Goal: Information Seeking & Learning: Learn about a topic

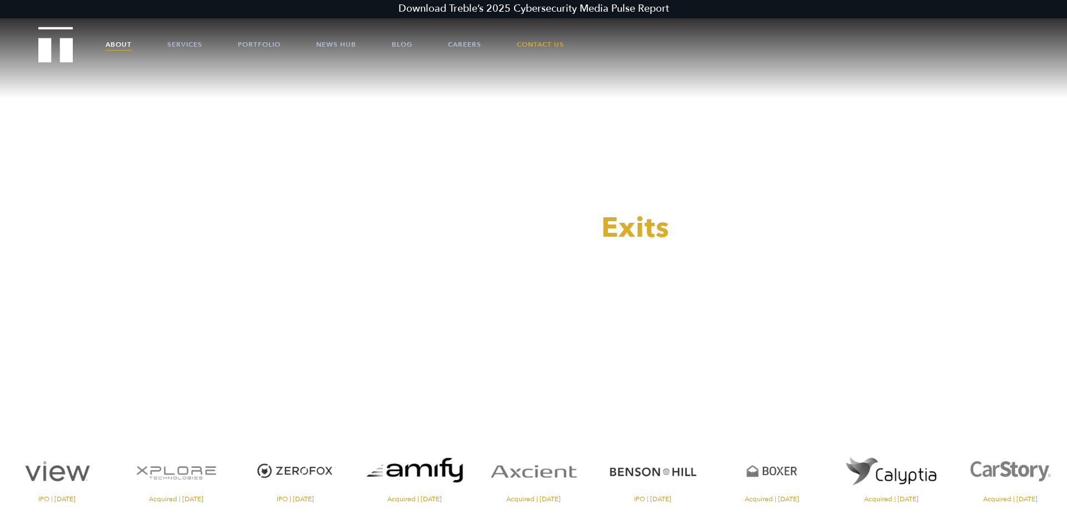
click at [114, 46] on link "About" at bounding box center [119, 44] width 26 height 33
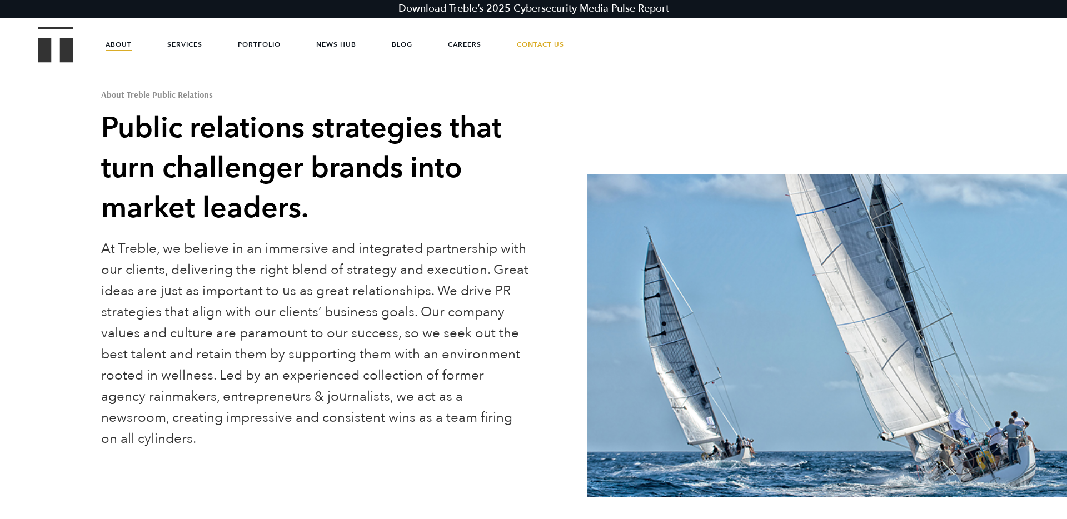
scroll to position [72, 0]
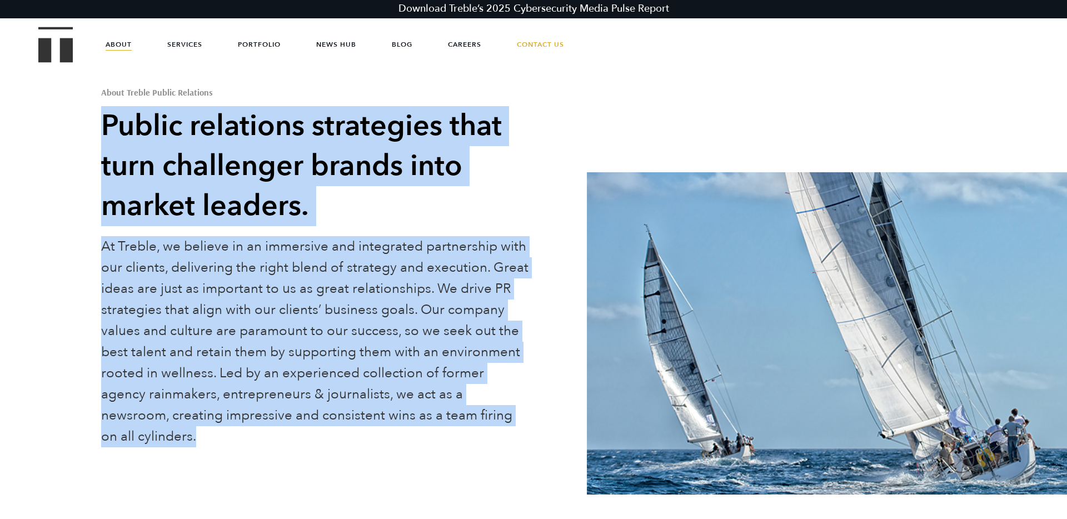
drag, startPoint x: 177, startPoint y: 436, endPoint x: 91, endPoint y: 127, distance: 320.5
click at [91, 127] on div "About Treble Public Relations Public relations strategies that turn challenger …" at bounding box center [533, 238] width 1067 height 468
copy div "Public relations strategies that turn challenger brands into market leaders. At…"
click at [63, 46] on img "Treble logo" at bounding box center [55, 45] width 35 height 36
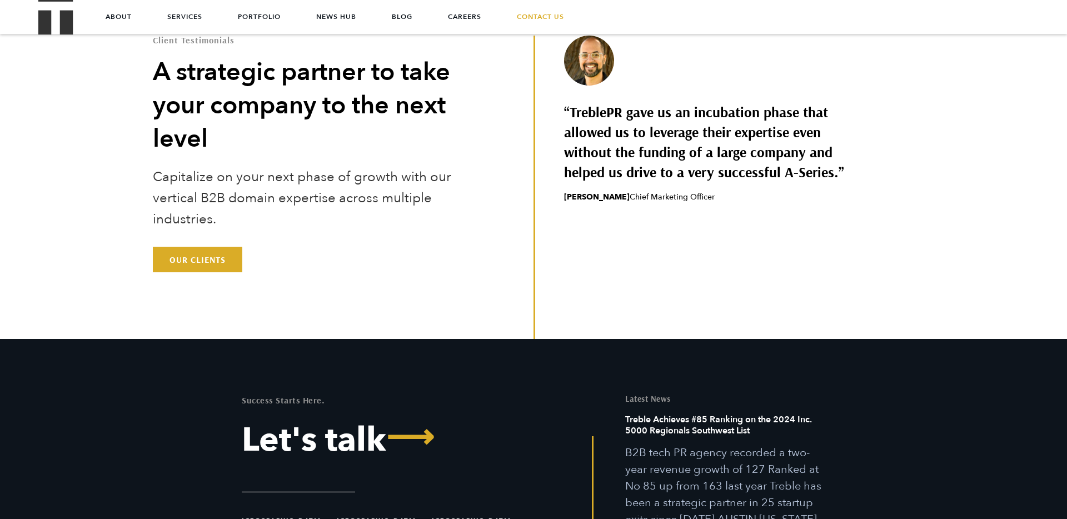
scroll to position [3310, 0]
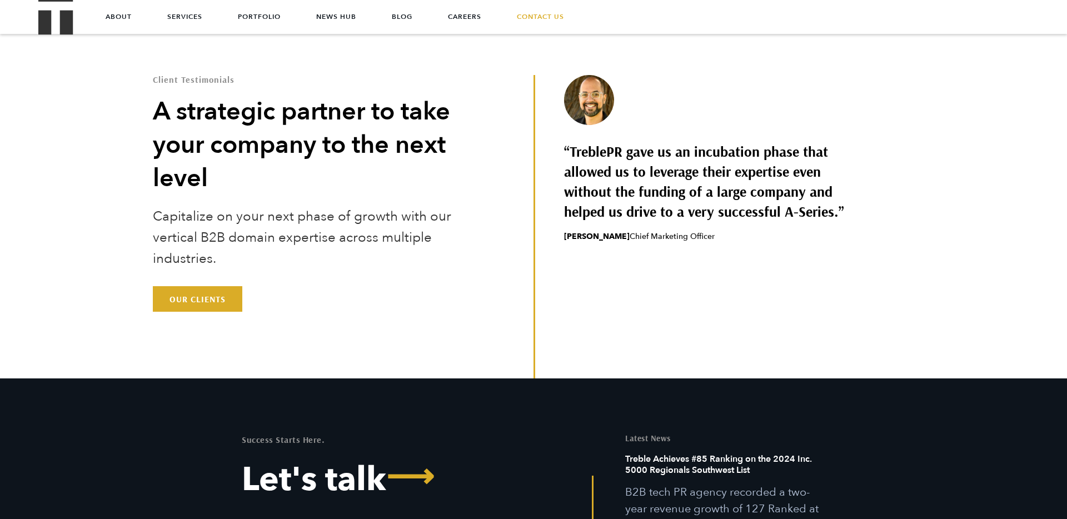
click at [202, 213] on p "Capitalize on your next phase of growth with our vertical B2B domain expertise …" at bounding box center [306, 237] width 307 height 63
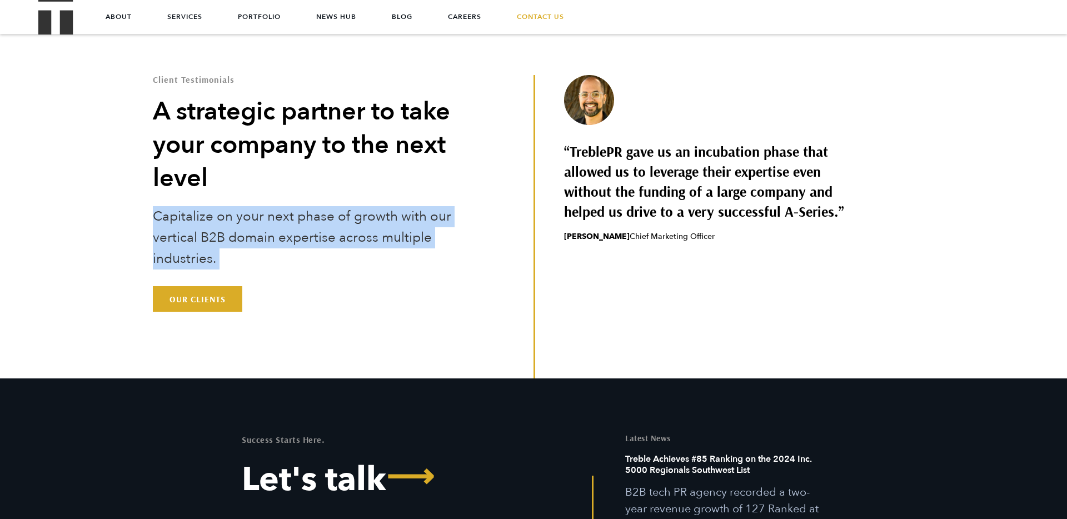
click at [202, 213] on p "Capitalize on your next phase of growth with our vertical B2B domain expertise …" at bounding box center [306, 237] width 307 height 63
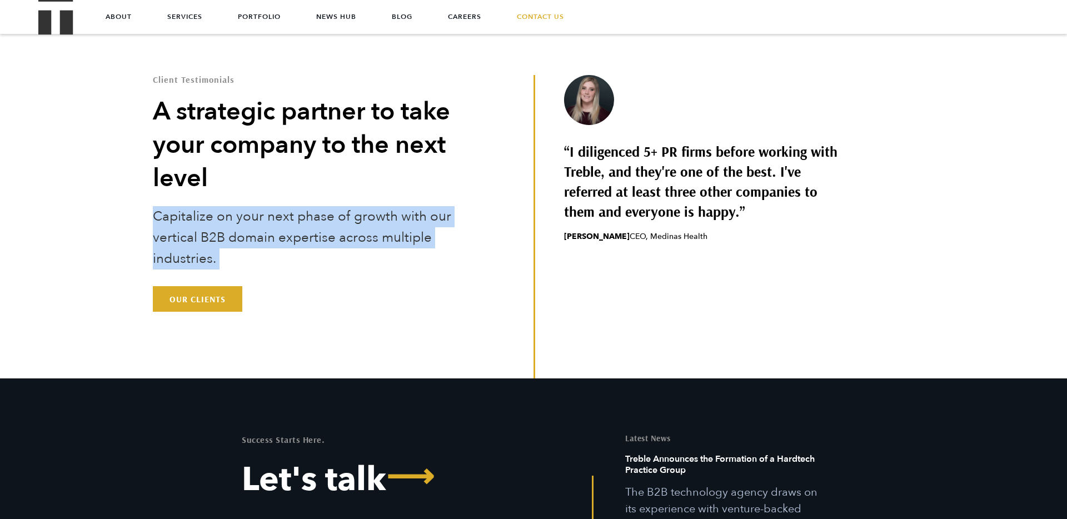
click at [202, 213] on p "Capitalize on your next phase of growth with our vertical B2B domain expertise …" at bounding box center [306, 237] width 307 height 63
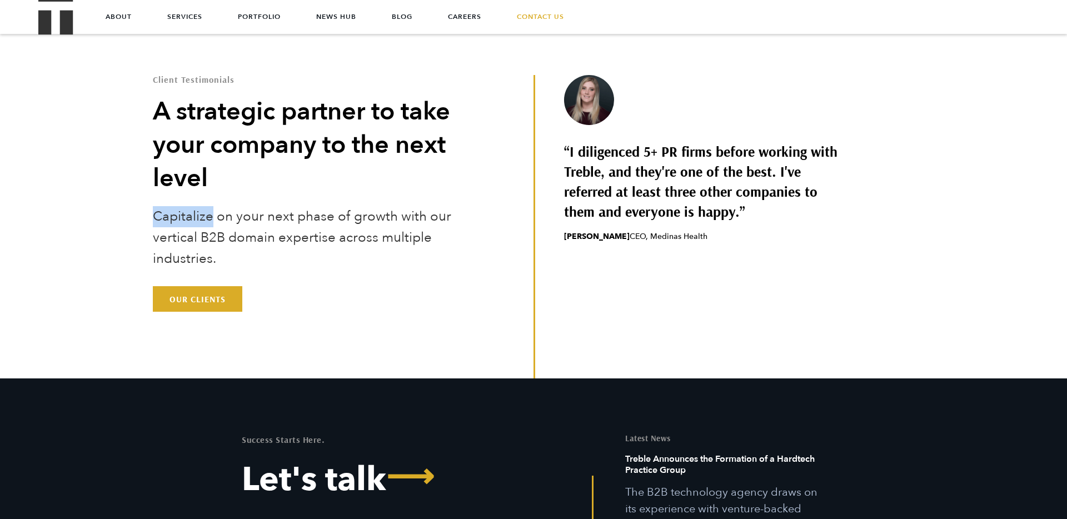
click at [202, 213] on p "Capitalize on your next phase of growth with our vertical B2B domain expertise …" at bounding box center [306, 237] width 307 height 63
click at [218, 213] on p "Capitalize on your next phase of growth with our vertical B2B domain expertise …" at bounding box center [306, 237] width 307 height 63
click at [242, 218] on p "Capitalize on your next phase of growth with our vertical B2B domain expertise …" at bounding box center [306, 237] width 307 height 63
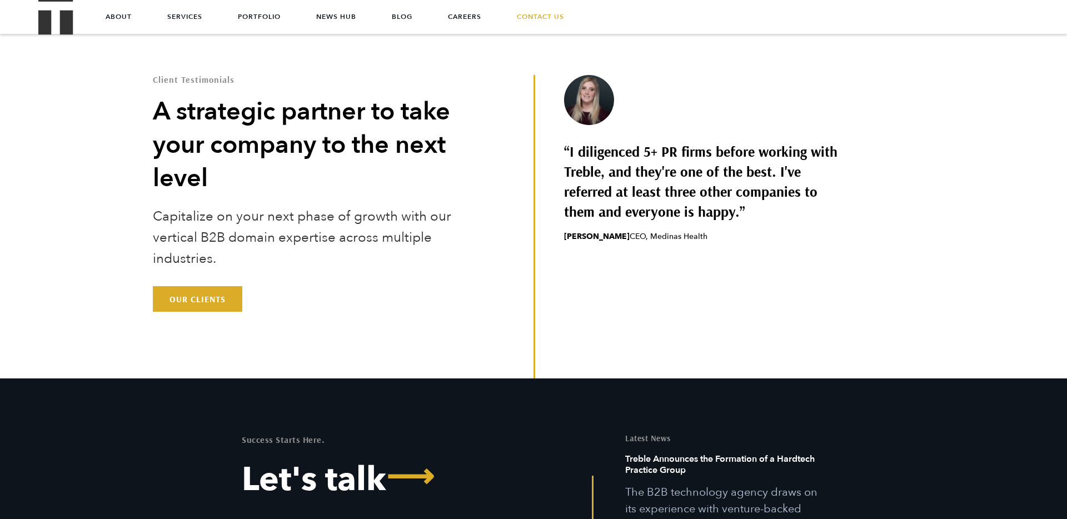
click at [278, 218] on p "Capitalize on your next phase of growth with our vertical B2B domain expertise …" at bounding box center [306, 237] width 307 height 63
click at [305, 217] on p "Capitalize on your next phase of growth with our vertical B2B domain expertise …" at bounding box center [306, 237] width 307 height 63
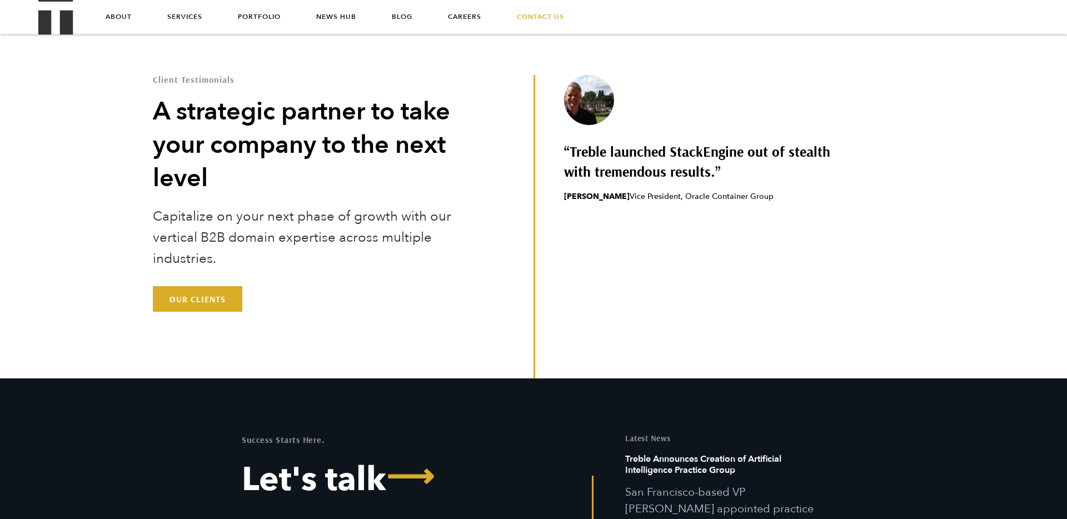
click at [342, 218] on p "Capitalize on your next phase of growth with our vertical B2B domain expertise …" at bounding box center [306, 237] width 307 height 63
drag, startPoint x: 342, startPoint y: 218, endPoint x: 357, endPoint y: 217, distance: 14.5
click at [342, 218] on p "Capitalize on your next phase of growth with our vertical B2B domain expertise …" at bounding box center [306, 237] width 307 height 63
click at [358, 217] on p "Capitalize on your next phase of growth with our vertical B2B domain expertise …" at bounding box center [306, 237] width 307 height 63
